Goal: Book appointment/travel/reservation

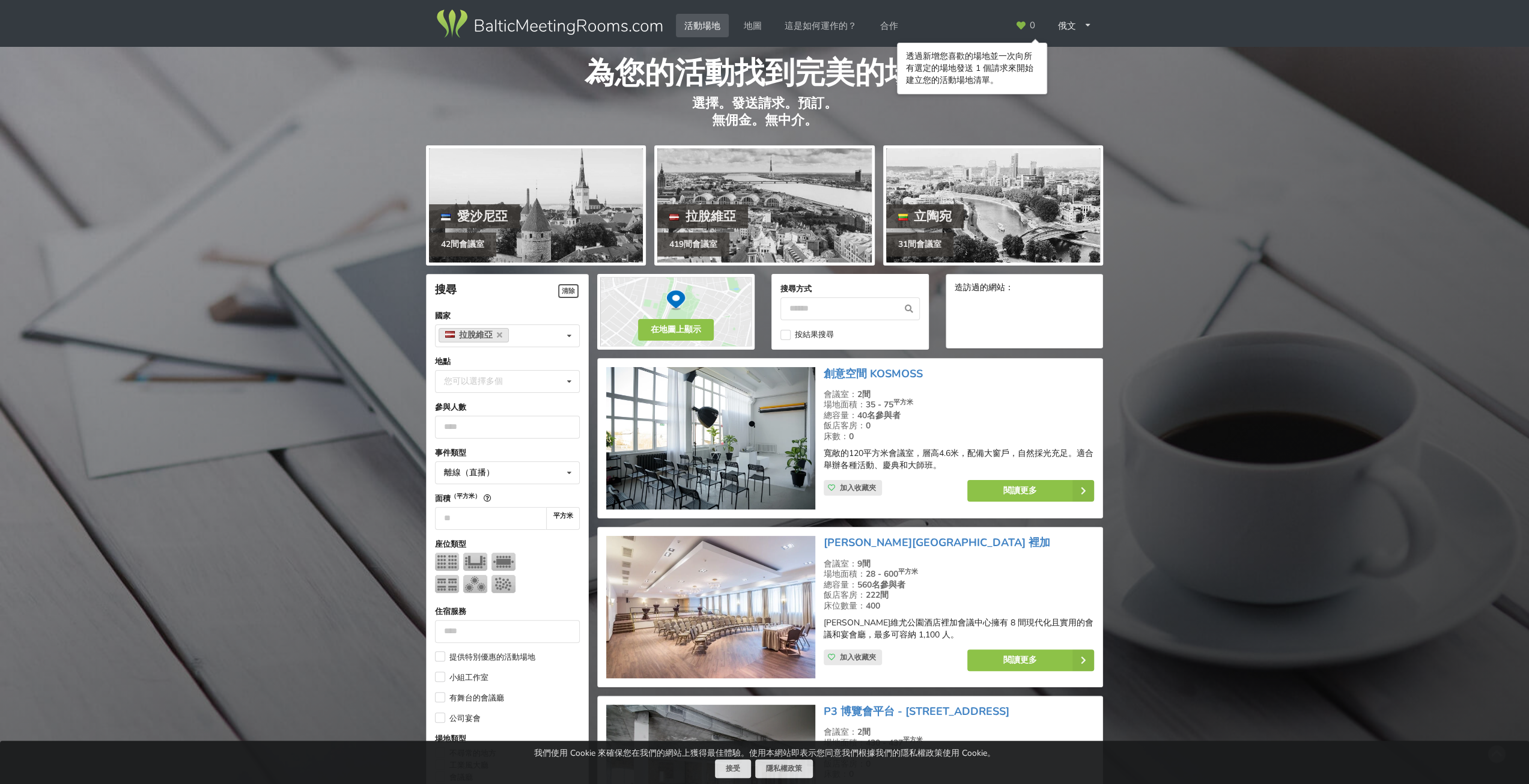
click at [760, 455] on img at bounding box center [711, 438] width 209 height 143
